Goal: Check status: Check status

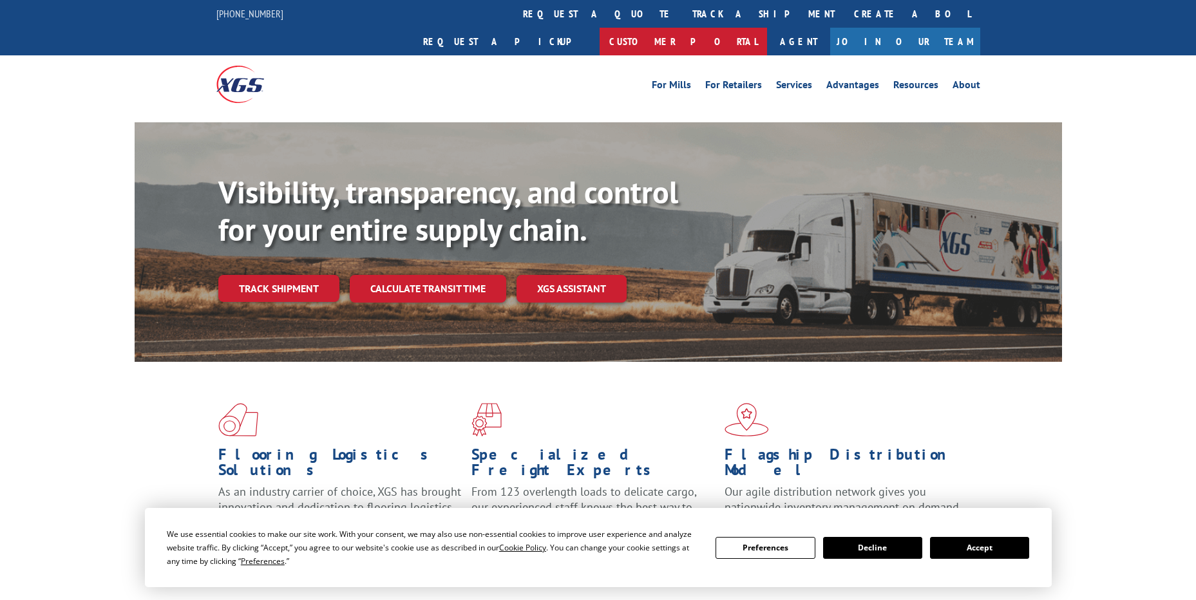
click at [767, 28] on link "Customer Portal" at bounding box center [683, 42] width 167 height 28
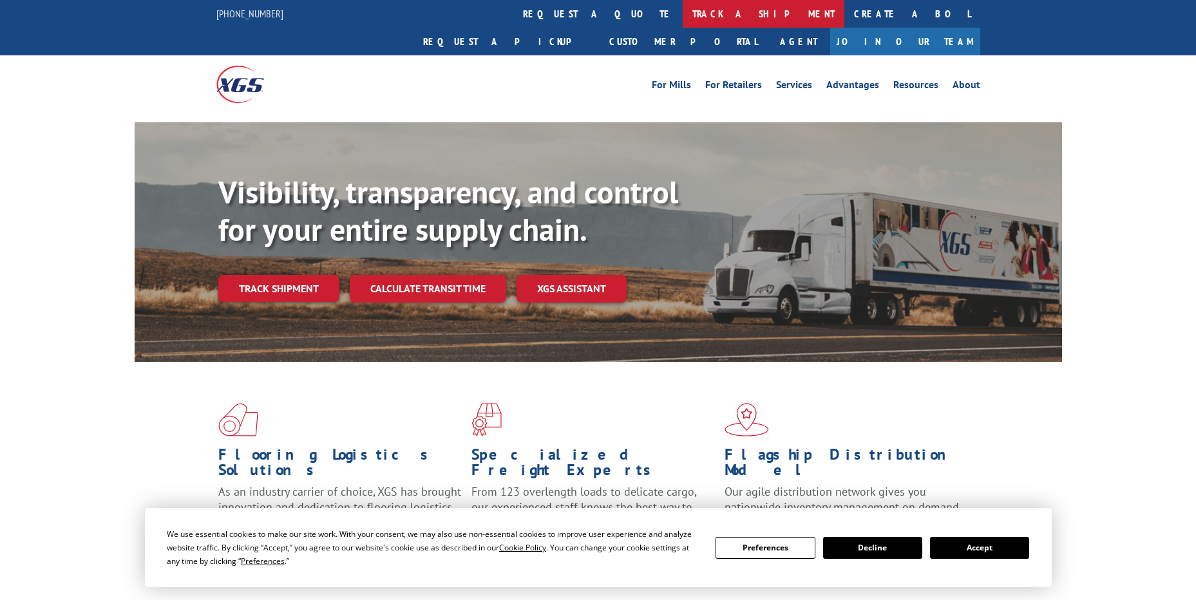
click at [683, 8] on link "track a shipment" at bounding box center [764, 14] width 162 height 28
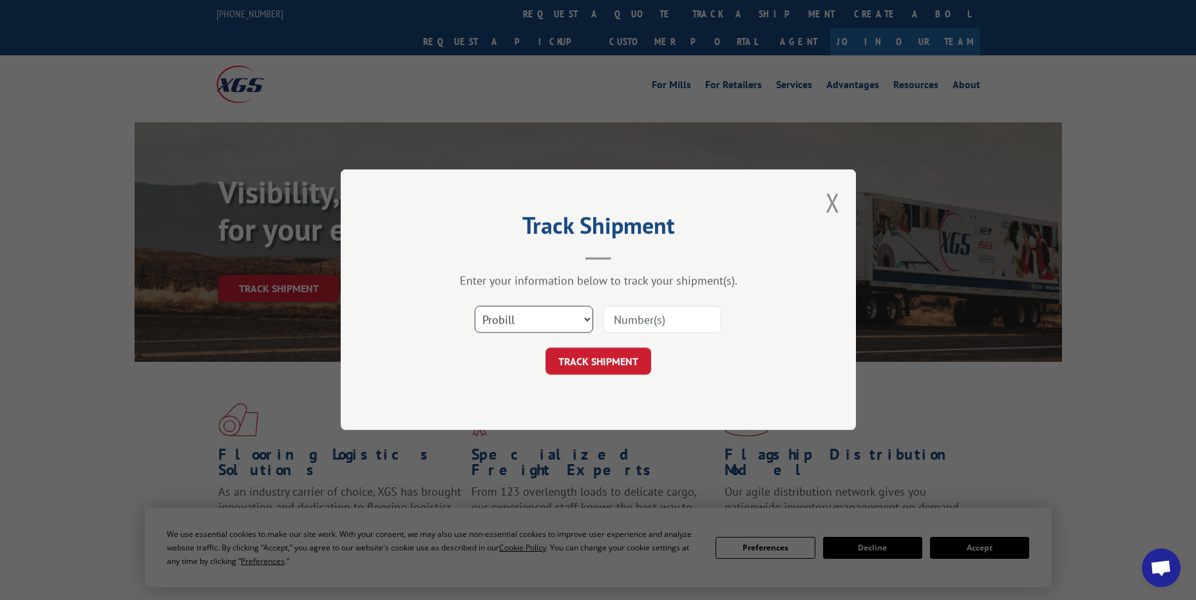
click at [501, 319] on select "Select category... Probill BOL PO" at bounding box center [534, 320] width 118 height 27
select select "po"
click at [475, 307] on select "Select category... Probill BOL PO" at bounding box center [534, 320] width 118 height 27
paste input "98512939"
type input "98512939"
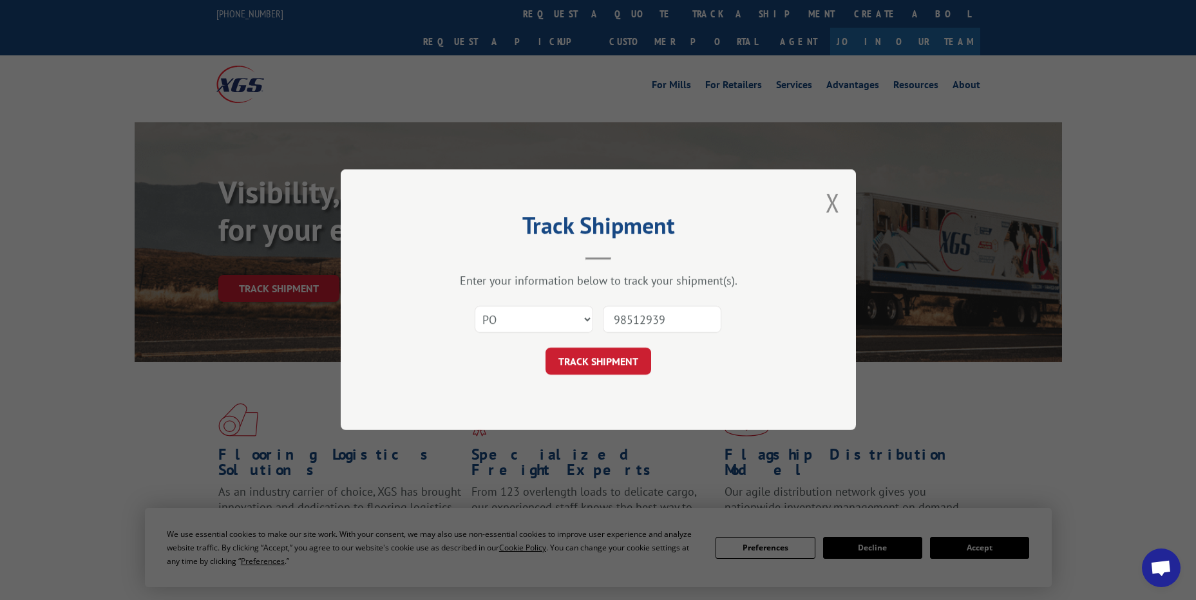
click at [636, 317] on input "98512939" at bounding box center [662, 320] width 118 height 27
click button "TRACK SHIPMENT" at bounding box center [598, 361] width 106 height 27
